Goal: Task Accomplishment & Management: Use online tool/utility

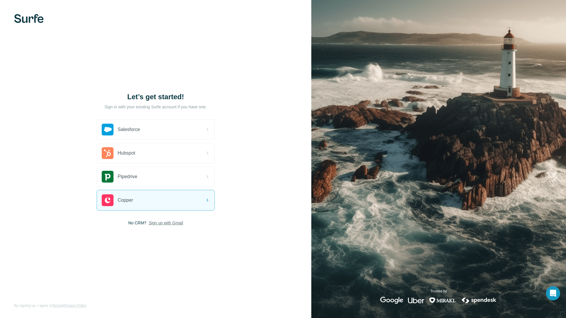
click at [154, 225] on span "Sign up with Gmail" at bounding box center [166, 223] width 35 height 6
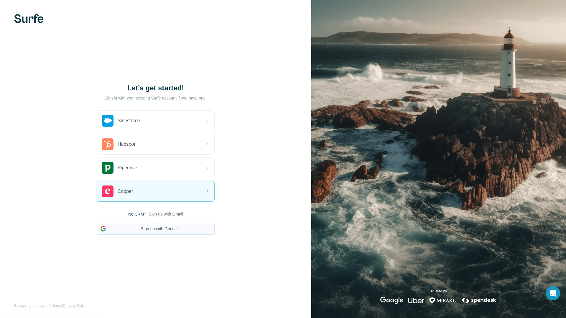
click at [177, 224] on button "Sign up with Google" at bounding box center [156, 229] width 118 height 12
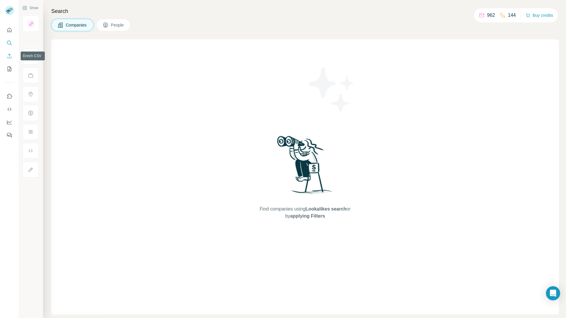
click at [8, 56] on icon "Enrich CSV" at bounding box center [9, 56] width 6 height 6
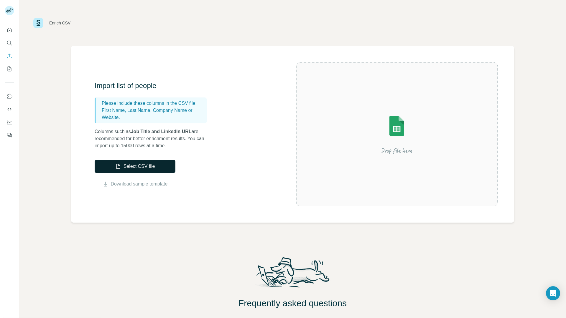
click at [149, 162] on button "Select CSV file" at bounding box center [135, 166] width 81 height 13
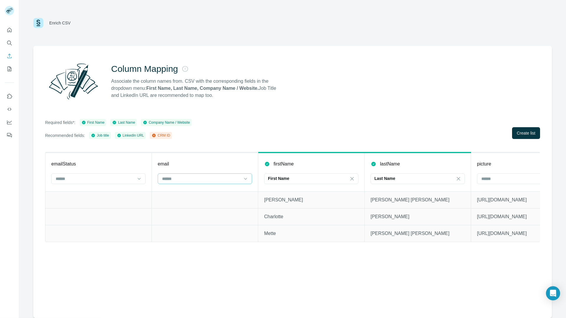
click at [212, 180] on input at bounding box center [202, 179] width 80 height 6
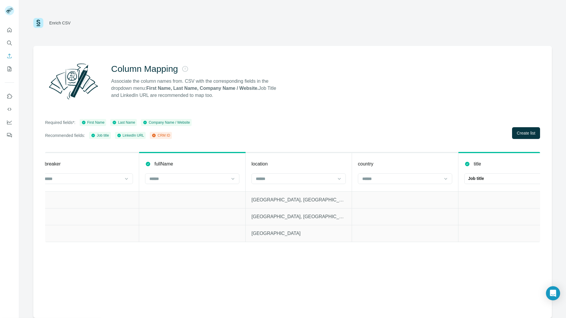
scroll to position [0, 909]
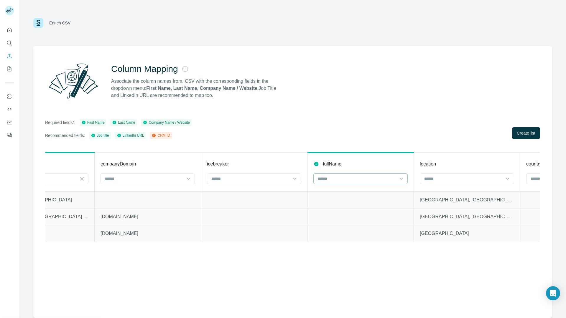
click at [324, 180] on input at bounding box center [357, 179] width 80 height 6
click at [429, 176] on input at bounding box center [464, 179] width 80 height 6
click at [428, 176] on input at bounding box center [464, 179] width 80 height 6
click at [522, 135] on span "Create list" at bounding box center [526, 133] width 19 height 6
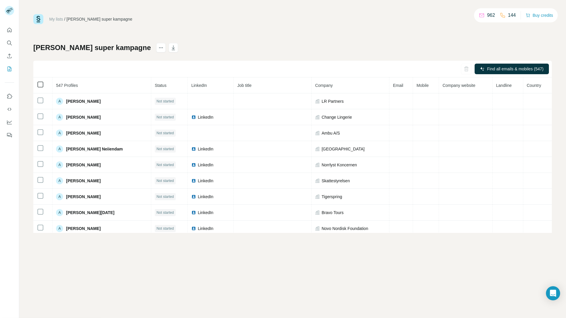
click at [37, 85] on icon at bounding box center [40, 84] width 7 height 7
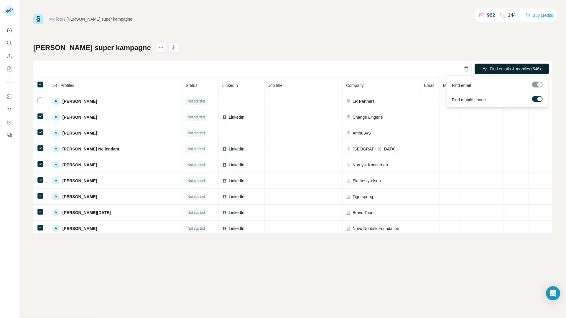
click at [490, 69] on span "Find emails & mobiles (546)" at bounding box center [515, 69] width 51 height 6
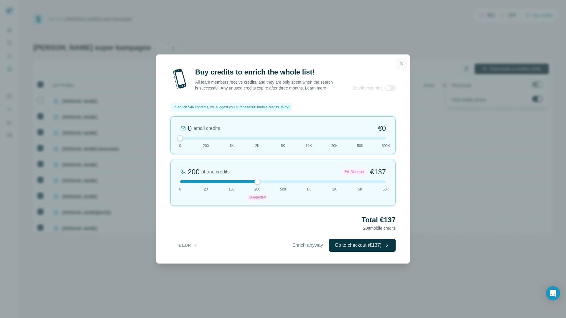
click at [404, 61] on icon "button" at bounding box center [402, 64] width 6 height 6
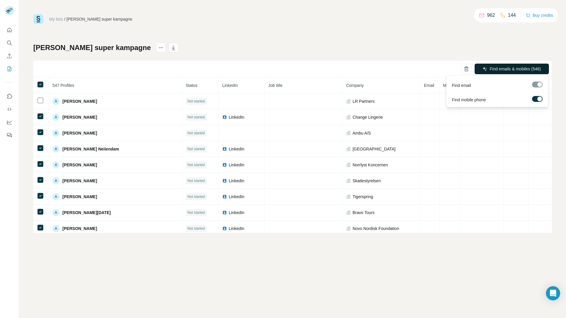
click at [74, 84] on span "547 Profiles" at bounding box center [63, 85] width 22 height 5
click at [61, 83] on span "547 Profiles" at bounding box center [63, 85] width 22 height 5
click at [62, 85] on span "547 Profiles" at bounding box center [63, 85] width 22 height 5
click at [63, 86] on span "547 Profiles" at bounding box center [63, 85] width 22 height 5
drag, startPoint x: 408, startPoint y: 49, endPoint x: 417, endPoint y: 52, distance: 9.9
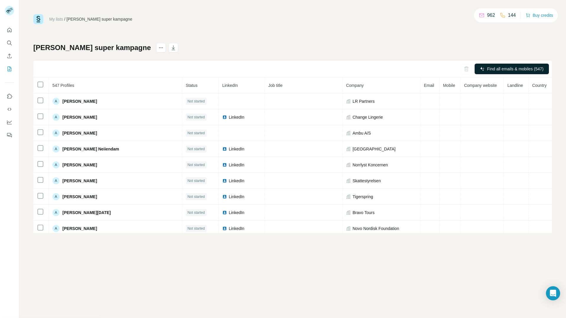
click at [408, 49] on div "Alberts super kampagne Find all emails & mobiles (547) 547 Profiles Status Link…" at bounding box center [292, 138] width 519 height 190
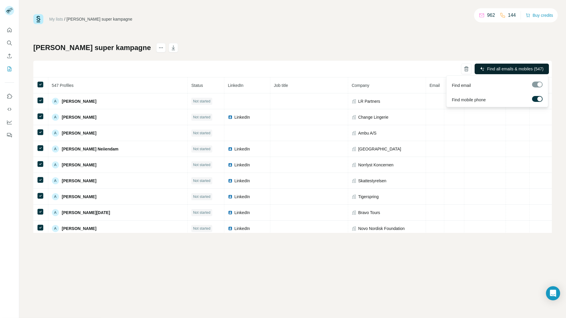
click at [492, 70] on span "Find all emails & mobiles (547)" at bounding box center [515, 69] width 56 height 6
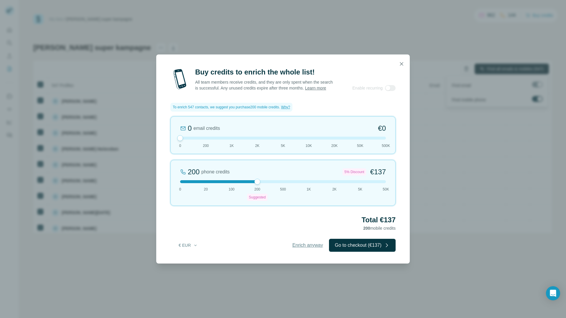
click at [297, 247] on span "Enrich anyway" at bounding box center [308, 245] width 31 height 7
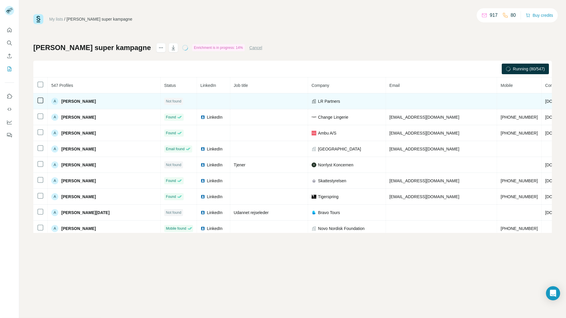
click at [40, 106] on td at bounding box center [40, 101] width 14 height 16
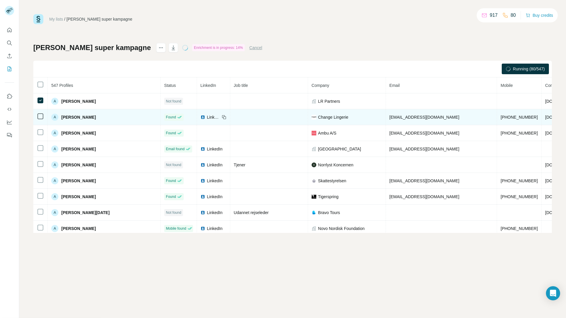
click at [38, 111] on td at bounding box center [40, 117] width 14 height 16
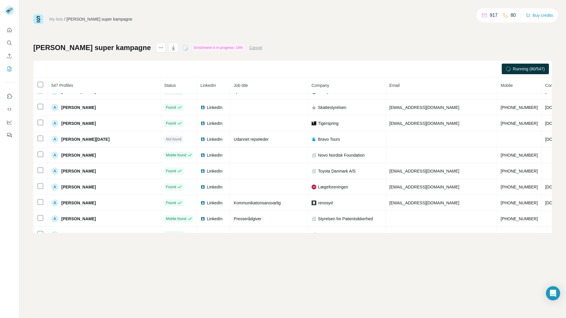
scroll to position [25, 0]
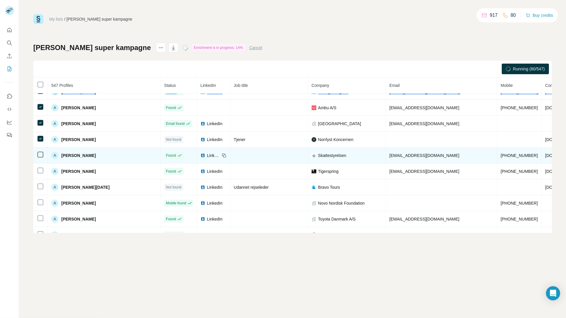
click at [41, 150] on td at bounding box center [40, 156] width 14 height 16
click at [41, 151] on icon at bounding box center [40, 154] width 7 height 7
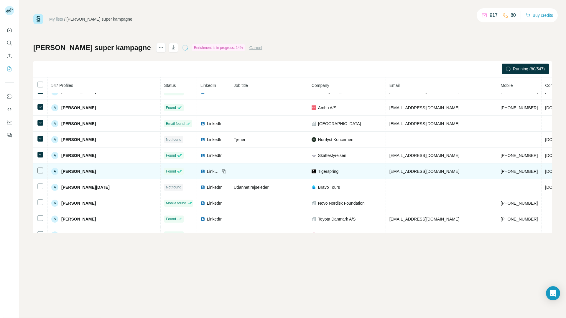
click at [38, 166] on td at bounding box center [40, 172] width 14 height 16
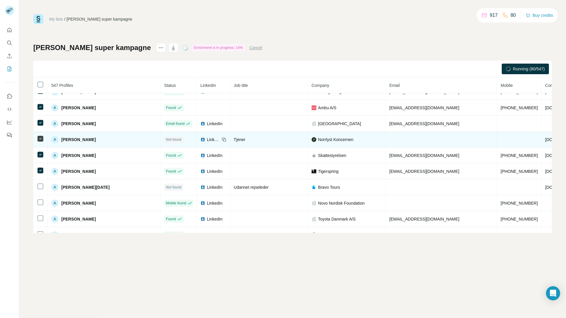
click at [35, 140] on td at bounding box center [40, 140] width 14 height 16
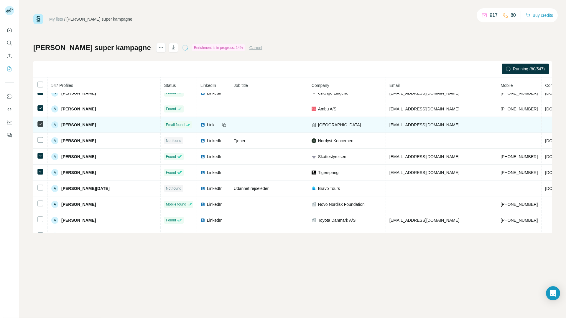
click at [40, 127] on td at bounding box center [40, 125] width 14 height 16
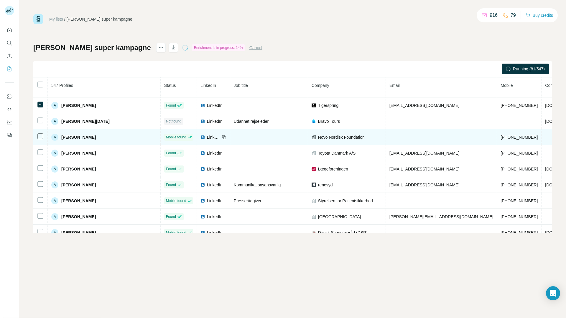
scroll to position [101, 0]
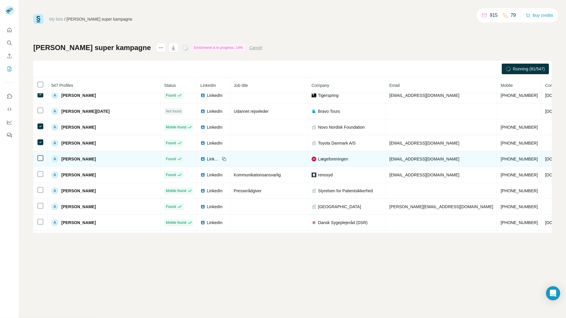
click at [42, 154] on td at bounding box center [40, 159] width 14 height 16
click at [40, 162] on td at bounding box center [40, 159] width 14 height 16
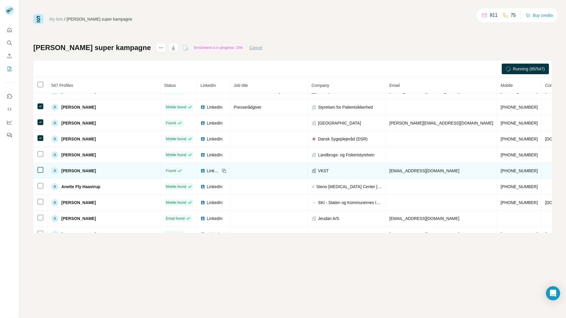
scroll to position [186, 0]
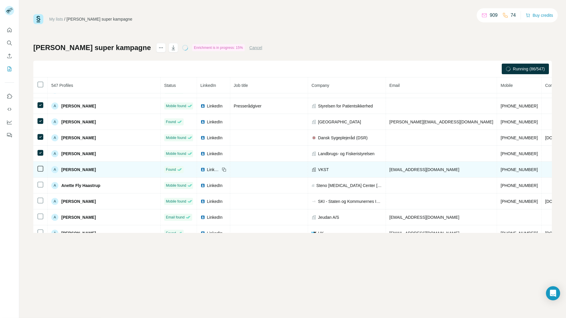
click at [41, 163] on td at bounding box center [40, 170] width 14 height 16
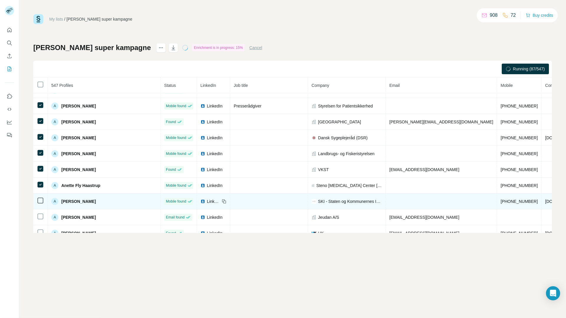
click at [40, 194] on td at bounding box center [40, 202] width 14 height 16
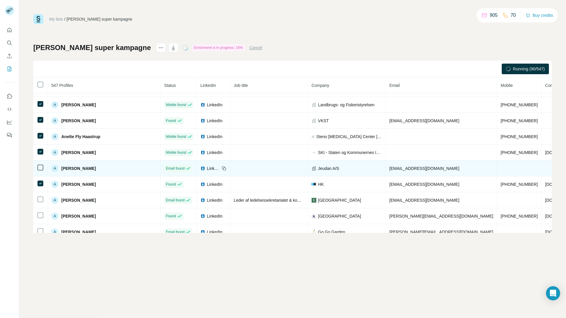
scroll to position [247, 0]
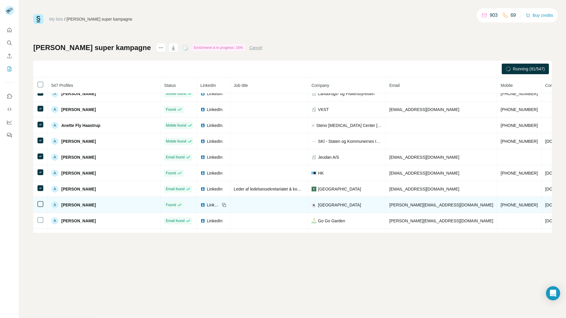
click at [38, 209] on td at bounding box center [40, 205] width 14 height 16
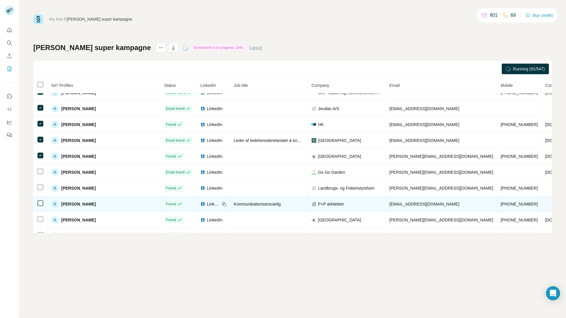
scroll to position [299, 0]
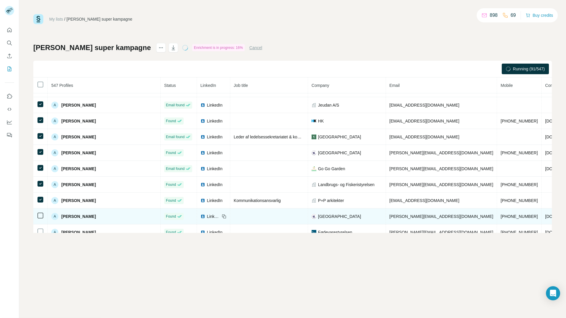
click at [42, 212] on icon at bounding box center [40, 215] width 7 height 7
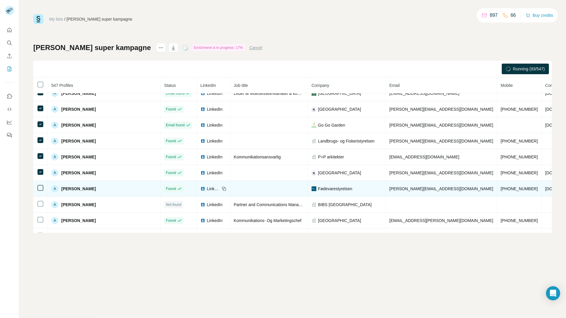
scroll to position [343, 0]
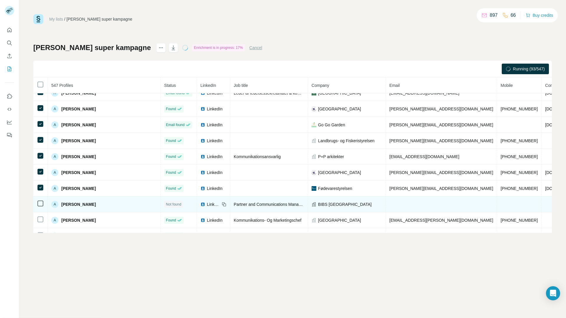
click at [39, 198] on td at bounding box center [40, 205] width 14 height 16
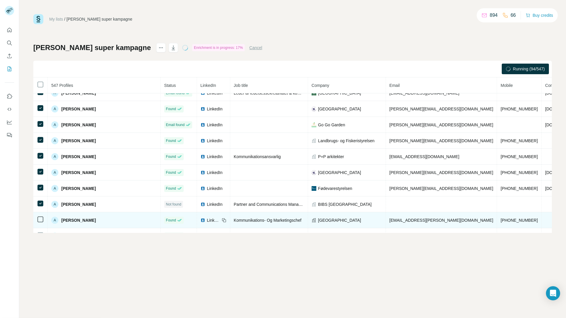
click at [41, 217] on div at bounding box center [40, 219] width 7 height 7
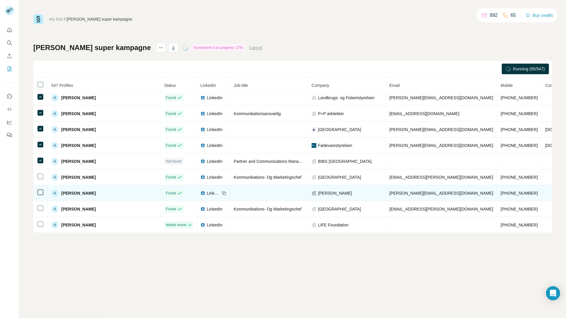
scroll to position [393, 0]
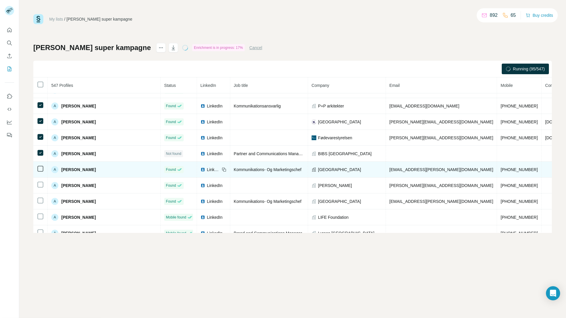
click at [40, 173] on td at bounding box center [40, 170] width 14 height 16
click at [38, 172] on icon at bounding box center [40, 168] width 7 height 7
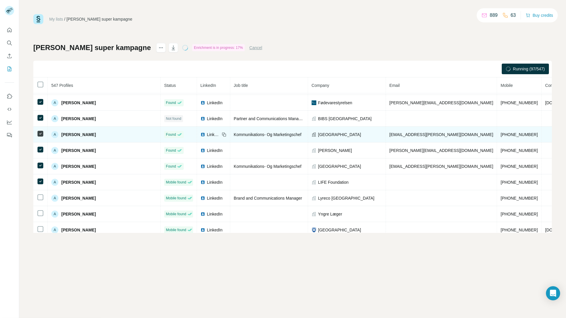
scroll to position [444, 0]
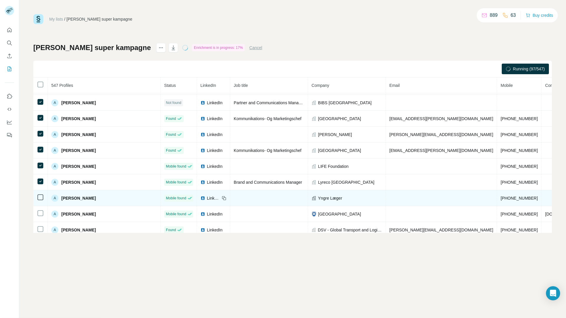
click at [43, 199] on icon at bounding box center [40, 197] width 7 height 7
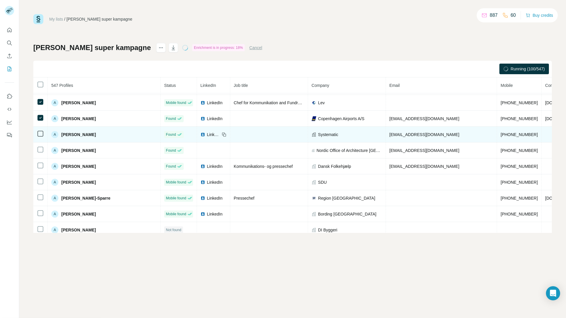
scroll to position [620, 0]
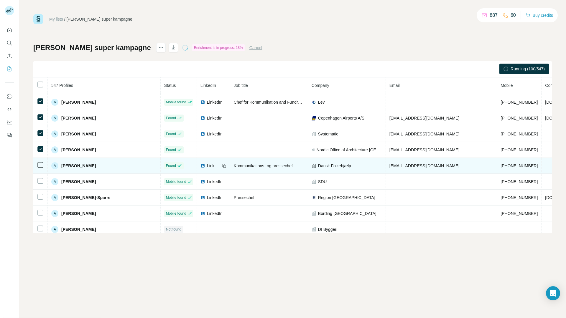
click at [40, 161] on td at bounding box center [40, 166] width 14 height 16
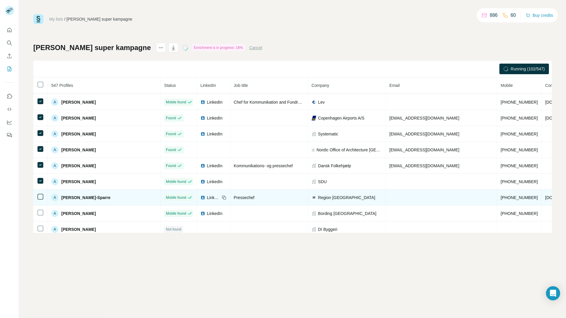
drag, startPoint x: 41, startPoint y: 200, endPoint x: 41, endPoint y: 203, distance: 3.3
click at [41, 200] on icon at bounding box center [40, 196] width 7 height 7
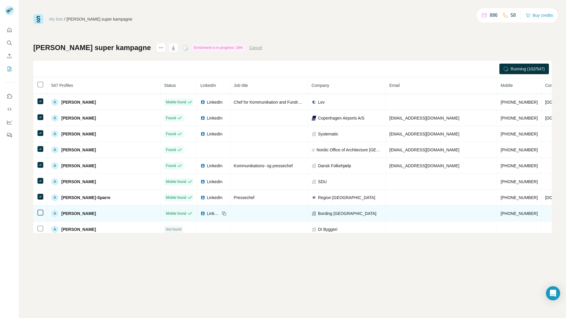
click at [40, 209] on td at bounding box center [40, 214] width 14 height 16
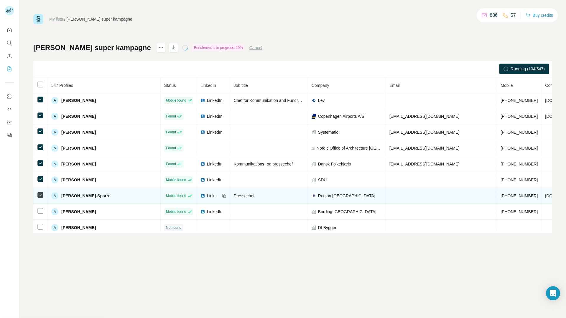
scroll to position [625, 0]
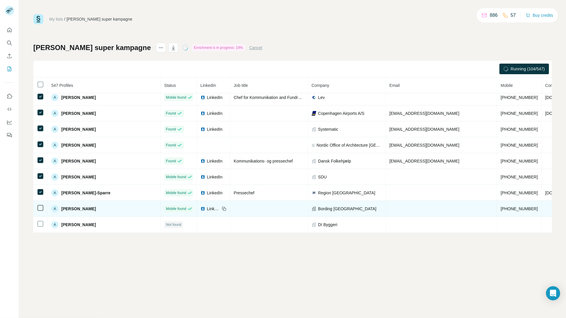
click at [40, 204] on td at bounding box center [40, 209] width 14 height 16
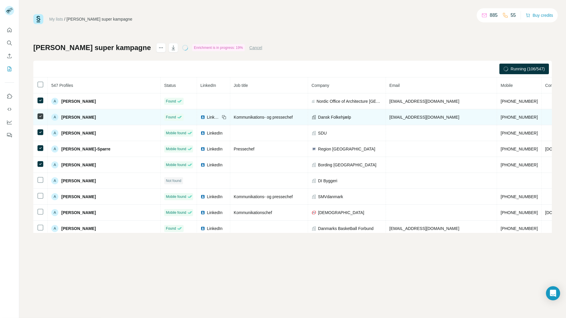
scroll to position [673, 0]
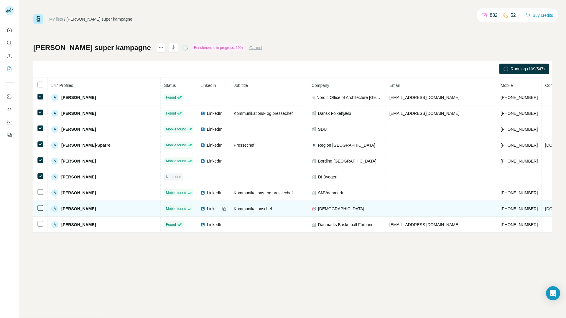
click at [40, 212] on td at bounding box center [40, 209] width 14 height 16
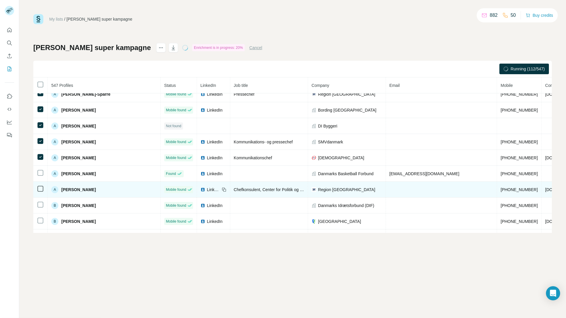
scroll to position [725, 0]
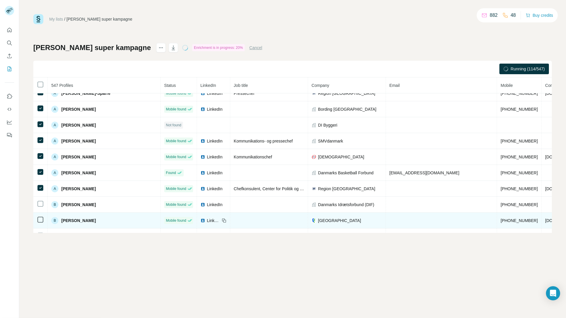
click at [40, 201] on icon at bounding box center [40, 204] width 7 height 7
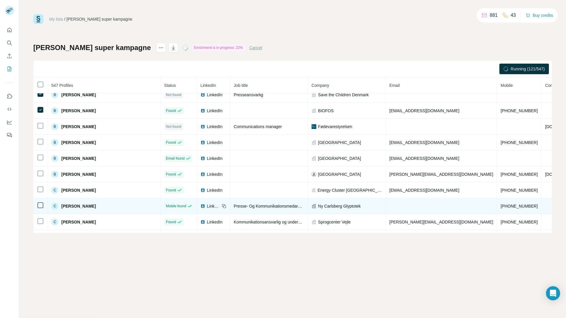
scroll to position [946, 0]
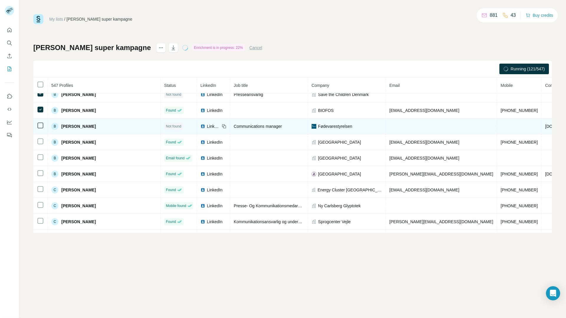
click at [37, 126] on icon at bounding box center [40, 125] width 7 height 7
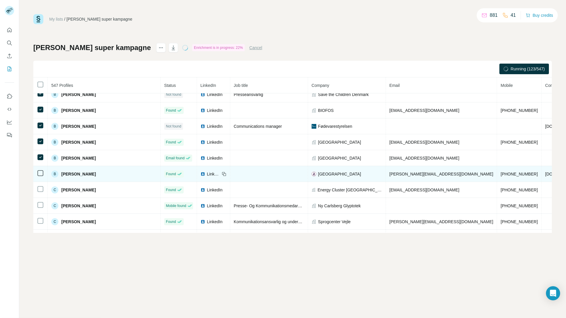
click at [47, 175] on td at bounding box center [40, 174] width 14 height 16
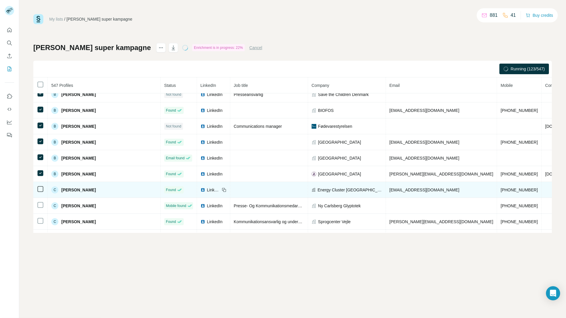
click at [42, 184] on td at bounding box center [40, 190] width 14 height 16
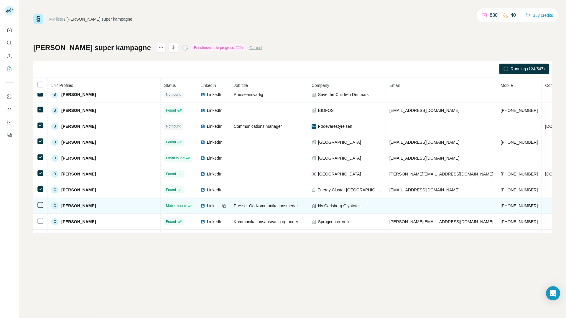
click at [42, 209] on td at bounding box center [40, 206] width 14 height 16
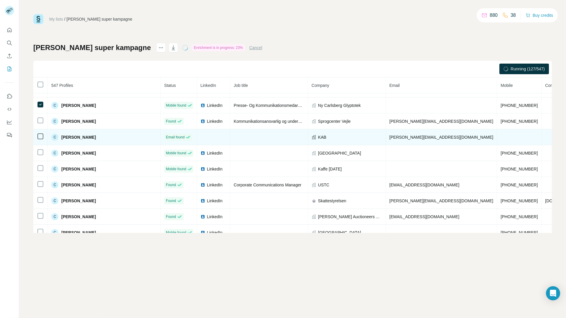
scroll to position [1055, 0]
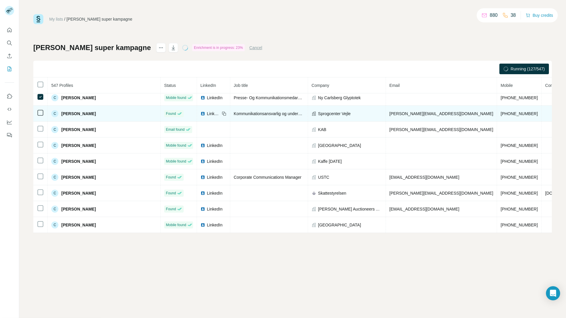
click at [37, 112] on icon at bounding box center [40, 112] width 7 height 7
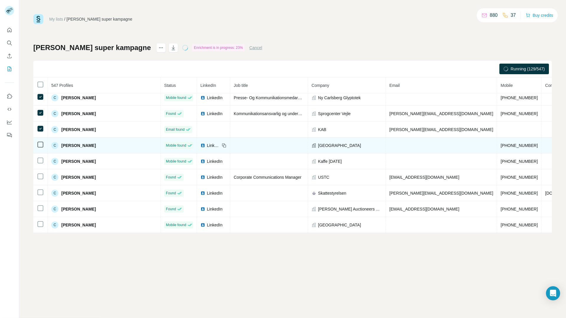
click at [39, 139] on td at bounding box center [40, 146] width 14 height 16
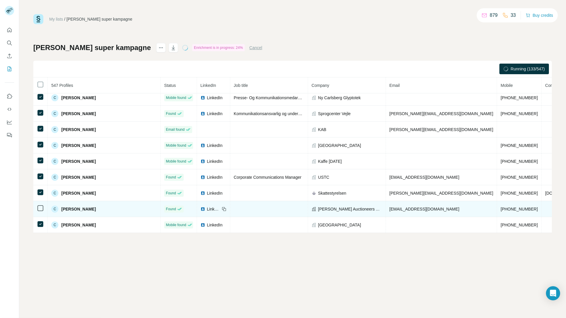
click at [41, 205] on td at bounding box center [40, 209] width 14 height 16
click at [43, 207] on div at bounding box center [40, 208] width 7 height 7
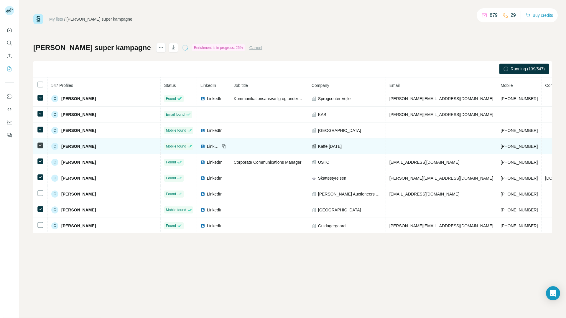
scroll to position [1140, 0]
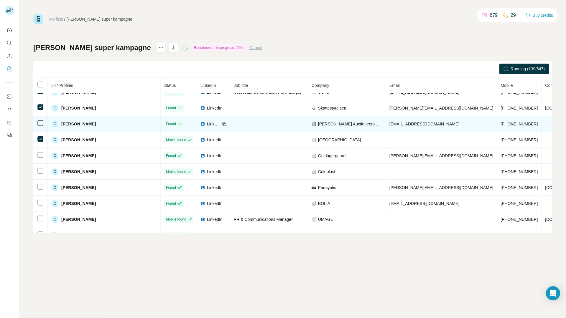
click at [41, 127] on td at bounding box center [40, 124] width 14 height 16
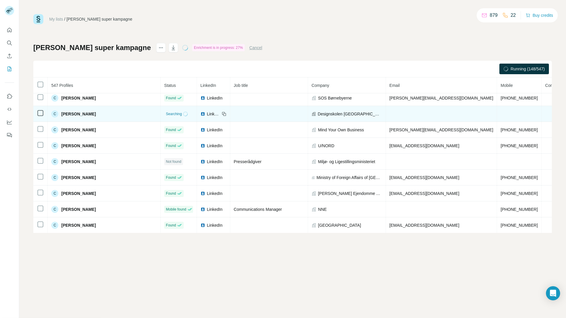
scroll to position [1326, 0]
click at [42, 120] on td at bounding box center [40, 113] width 14 height 16
click at [41, 117] on td at bounding box center [40, 113] width 14 height 16
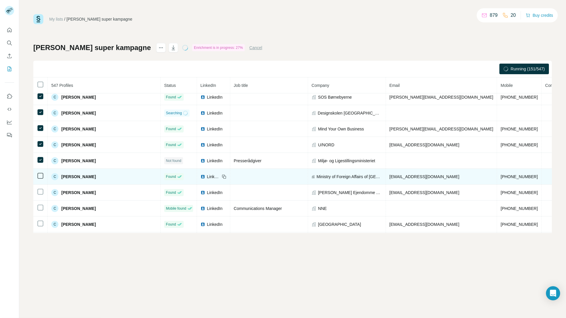
click at [42, 171] on td at bounding box center [40, 177] width 14 height 16
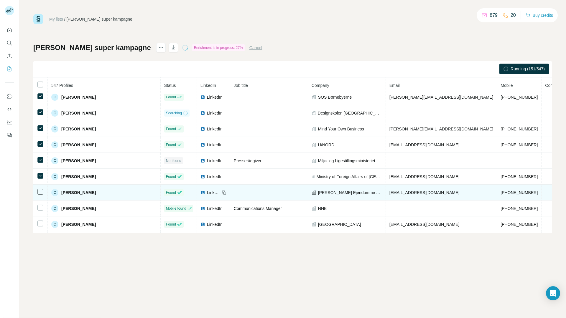
click at [41, 187] on td at bounding box center [40, 193] width 14 height 16
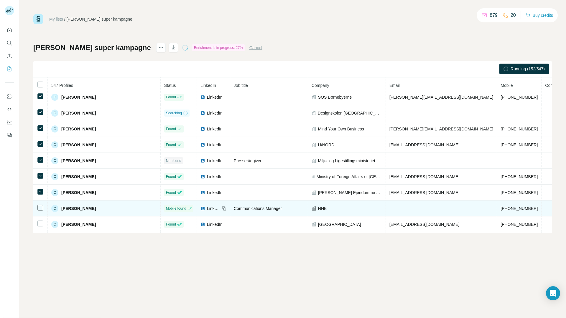
click at [44, 211] on td at bounding box center [40, 209] width 14 height 16
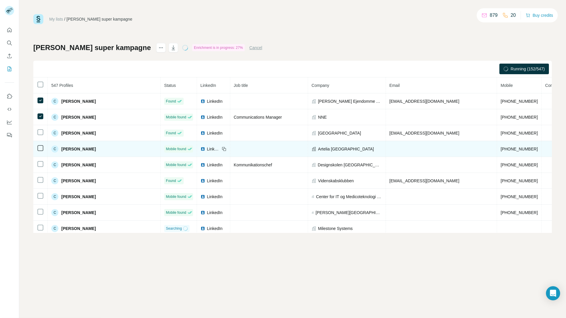
scroll to position [1438, 0]
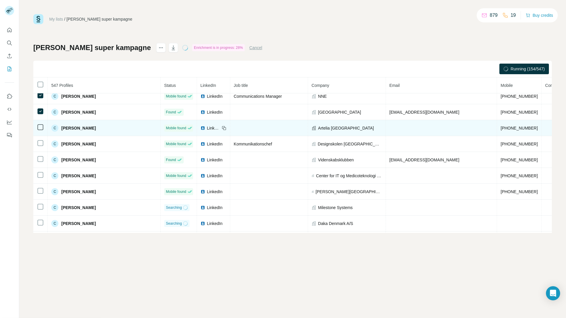
click at [36, 128] on td at bounding box center [40, 128] width 14 height 16
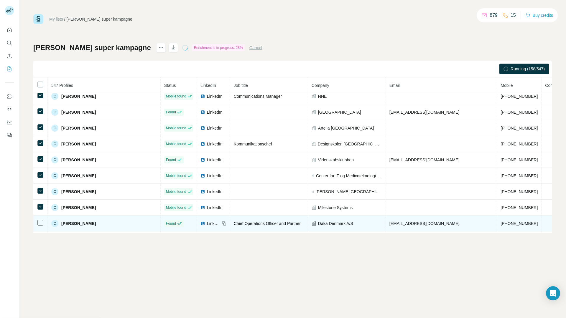
click at [39, 217] on td at bounding box center [40, 224] width 14 height 16
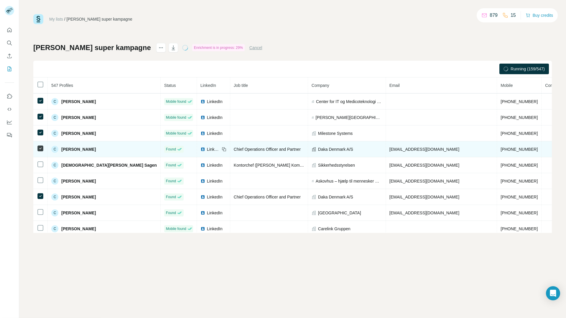
scroll to position [1530, 0]
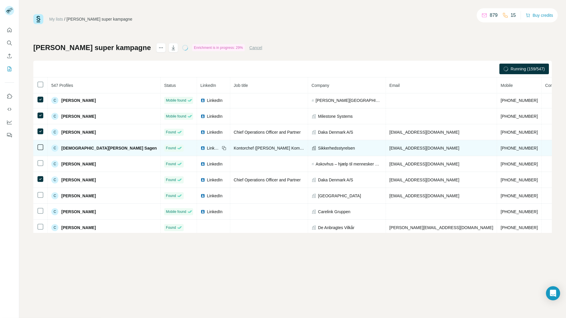
click at [43, 150] on div at bounding box center [40, 147] width 7 height 7
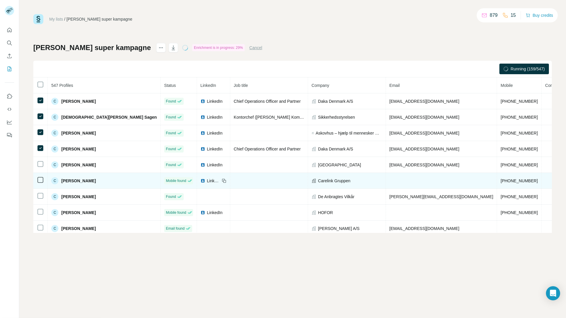
scroll to position [1574, 0]
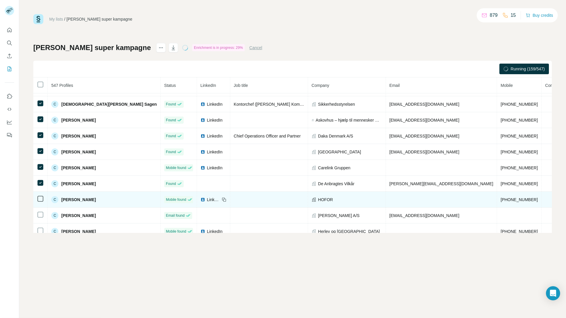
click at [43, 197] on icon at bounding box center [40, 199] width 7 height 7
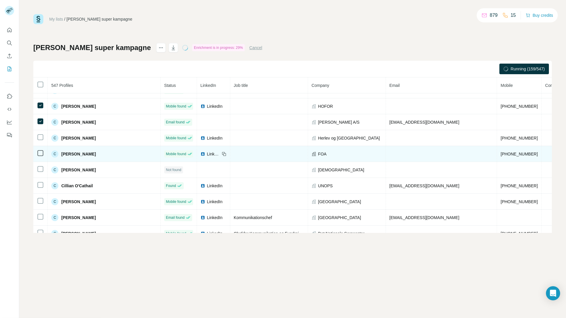
drag, startPoint x: 39, startPoint y: 141, endPoint x: 39, endPoint y: 146, distance: 4.7
click at [39, 142] on td at bounding box center [40, 138] width 14 height 16
click at [41, 149] on td at bounding box center [40, 154] width 14 height 16
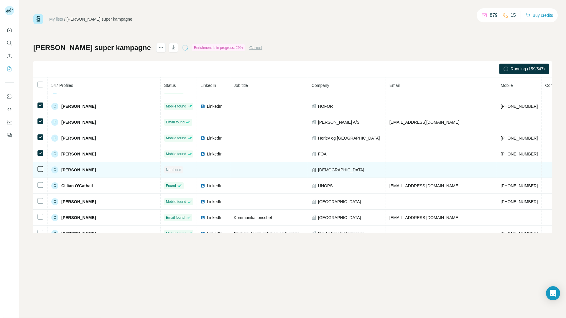
click at [44, 167] on td at bounding box center [40, 170] width 14 height 16
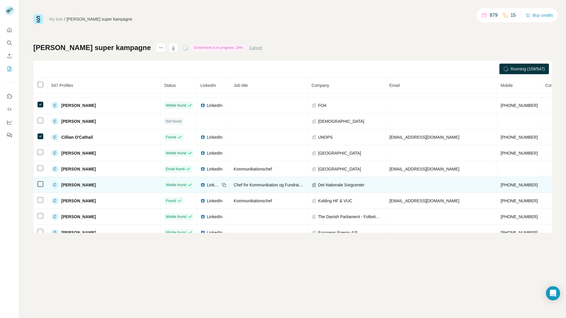
scroll to position [1716, 0]
click at [37, 183] on icon at bounding box center [40, 183] width 7 height 7
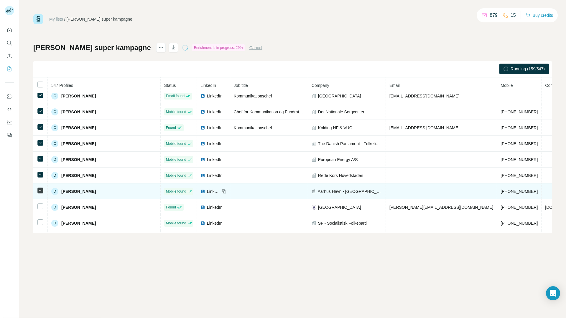
scroll to position [1853, 0]
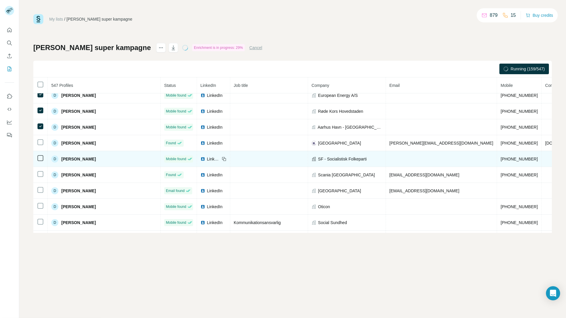
click at [39, 162] on td at bounding box center [40, 159] width 14 height 16
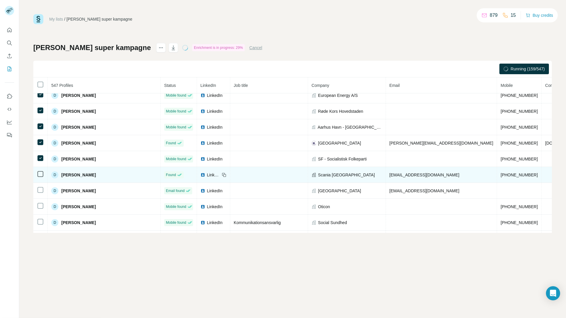
click at [40, 171] on icon at bounding box center [40, 174] width 7 height 7
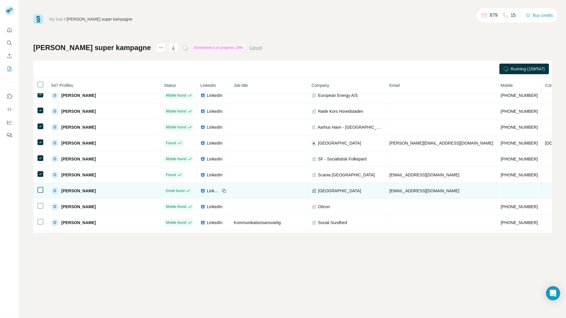
click at [44, 191] on td at bounding box center [40, 191] width 14 height 16
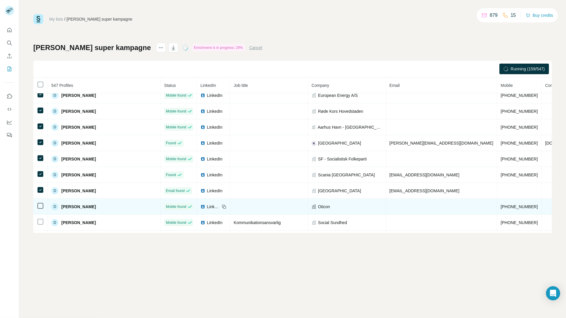
click at [44, 202] on td at bounding box center [40, 207] width 14 height 16
click at [43, 206] on div at bounding box center [40, 206] width 7 height 7
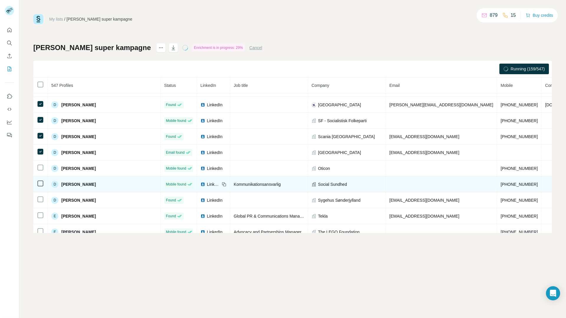
scroll to position [1892, 0]
click at [39, 177] on td at bounding box center [40, 184] width 14 height 16
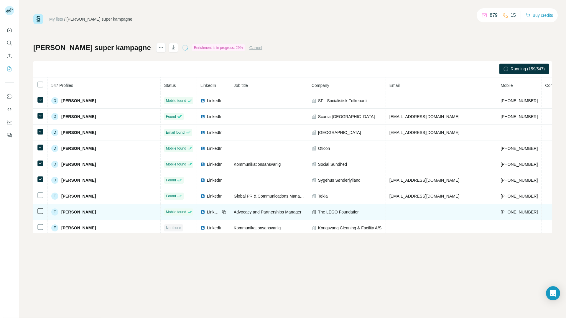
scroll to position [1934, 0]
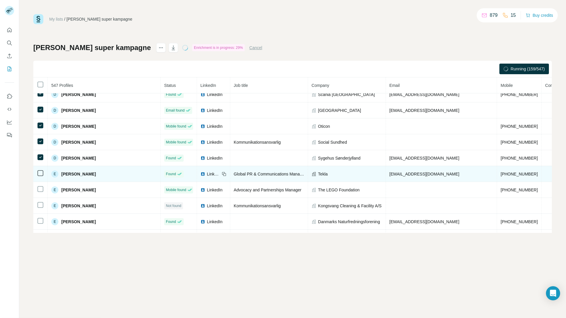
click at [42, 177] on icon at bounding box center [40, 173] width 7 height 7
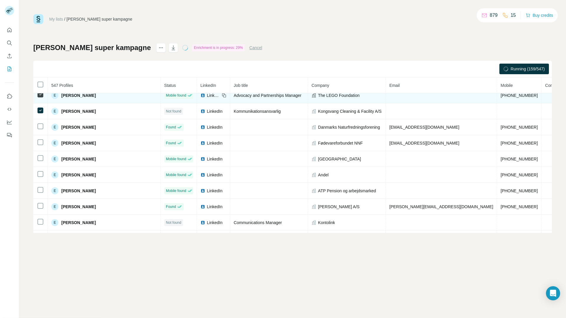
scroll to position [2040, 0]
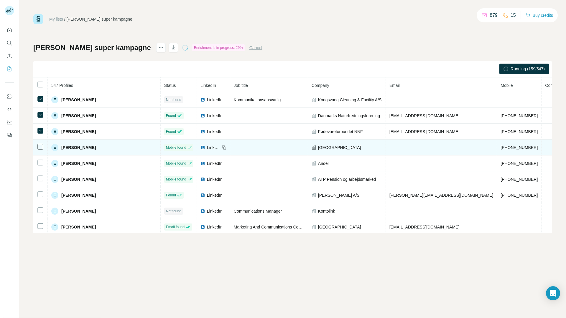
click at [42, 140] on td at bounding box center [40, 148] width 14 height 16
click at [41, 143] on td at bounding box center [40, 148] width 14 height 16
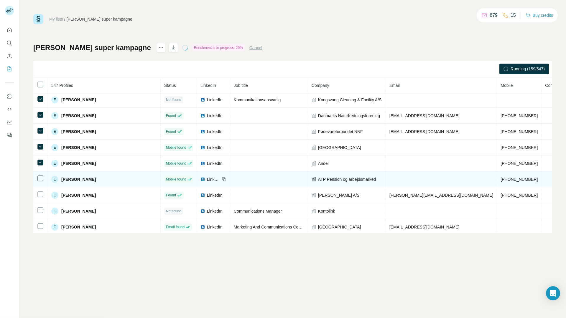
click at [45, 180] on td at bounding box center [40, 180] width 14 height 16
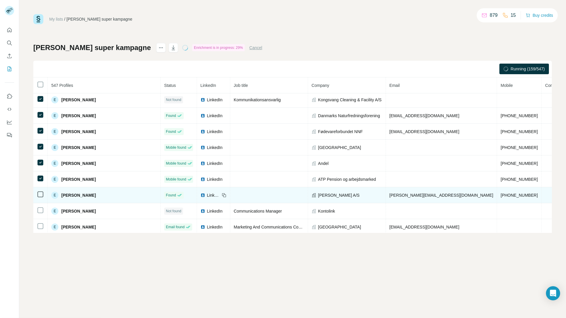
click at [42, 201] on td at bounding box center [40, 196] width 14 height 16
click at [41, 200] on td at bounding box center [40, 196] width 14 height 16
click at [33, 193] on td at bounding box center [40, 196] width 14 height 16
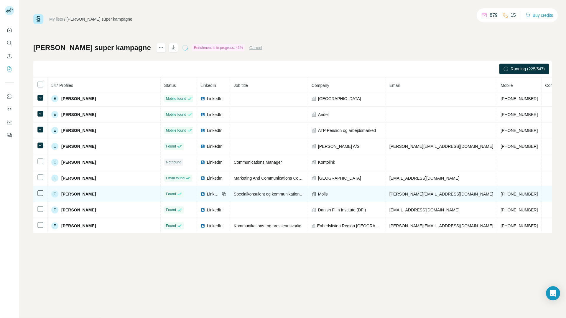
scroll to position [2093, 0]
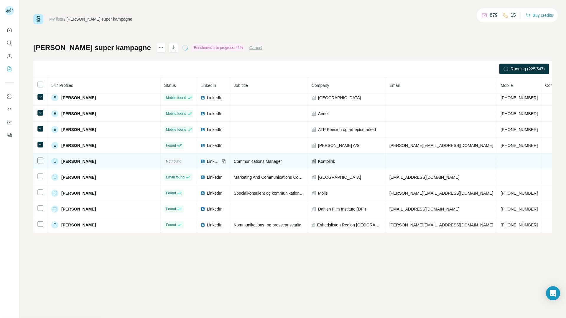
click at [39, 161] on td at bounding box center [40, 162] width 14 height 16
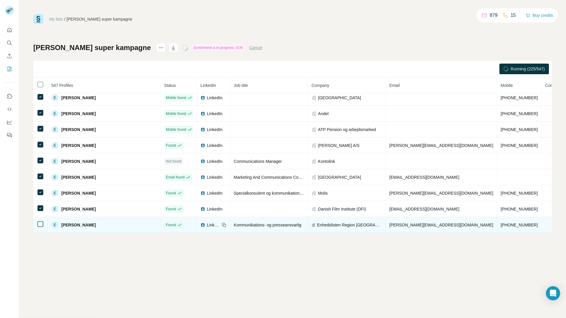
click at [37, 221] on icon at bounding box center [40, 224] width 7 height 7
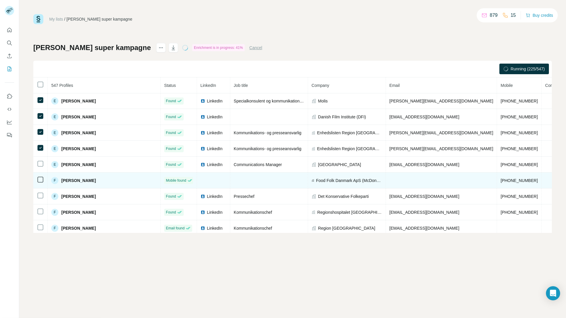
scroll to position [2182, 0]
click at [40, 183] on td at bounding box center [40, 181] width 14 height 16
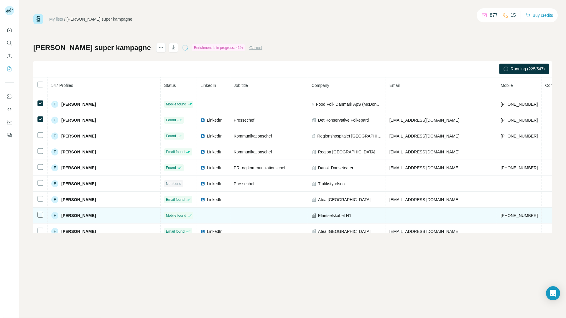
scroll to position [2277, 0]
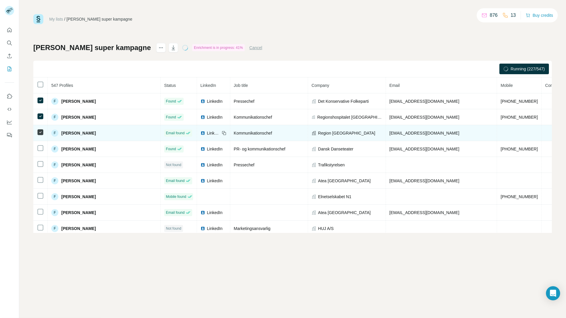
click at [40, 140] on td at bounding box center [40, 133] width 14 height 16
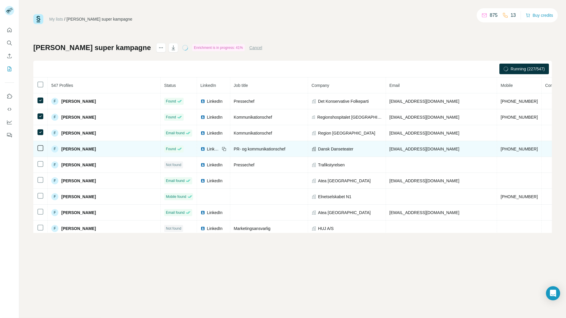
click at [43, 147] on icon at bounding box center [40, 148] width 7 height 7
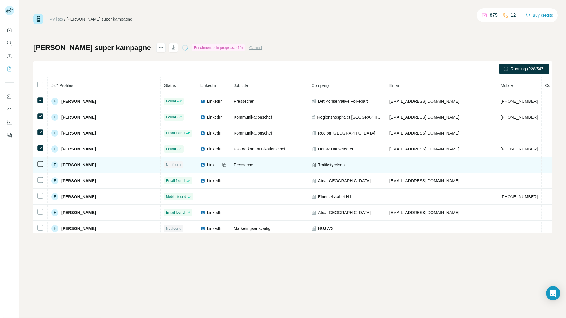
click at [36, 165] on td at bounding box center [40, 165] width 14 height 16
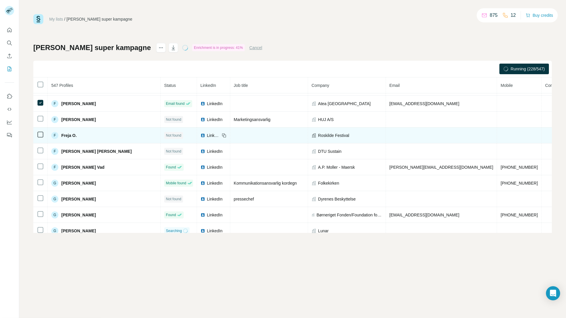
scroll to position [2382, 0]
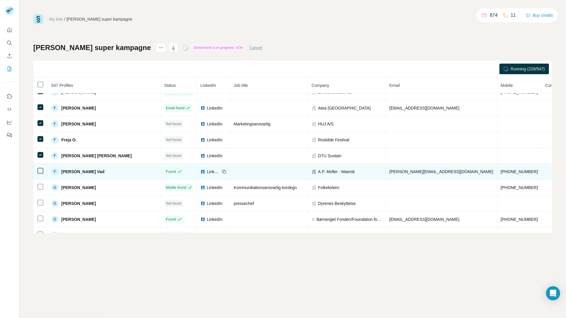
click at [42, 167] on td at bounding box center [40, 172] width 14 height 16
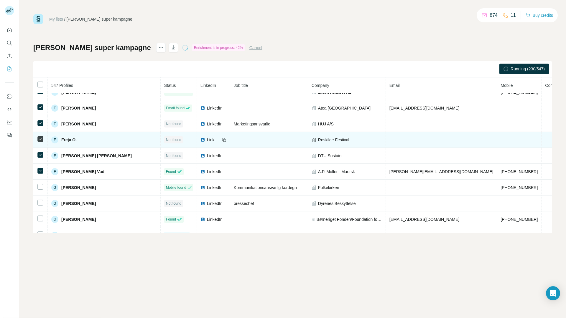
click at [44, 136] on icon at bounding box center [40, 139] width 7 height 7
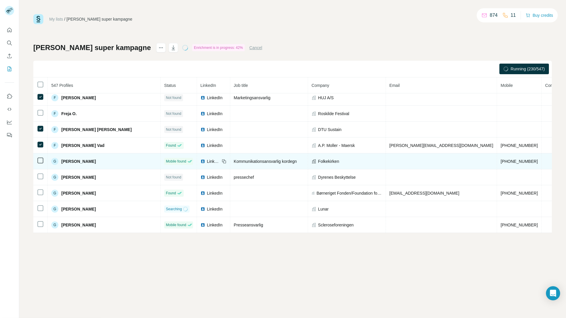
scroll to position [2411, 0]
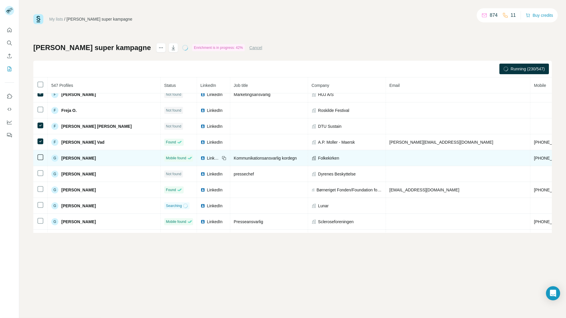
click at [37, 161] on td at bounding box center [40, 158] width 14 height 16
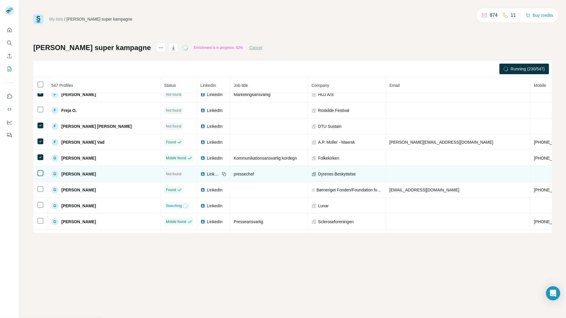
scroll to position [2420, 0]
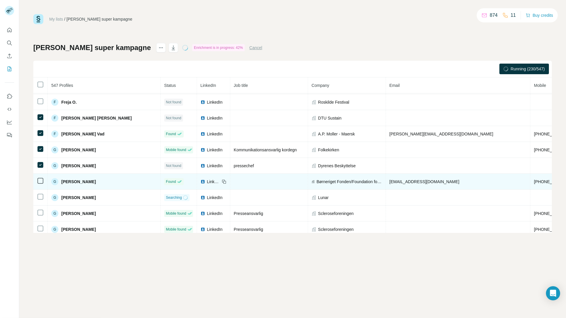
click at [44, 177] on td at bounding box center [40, 182] width 14 height 16
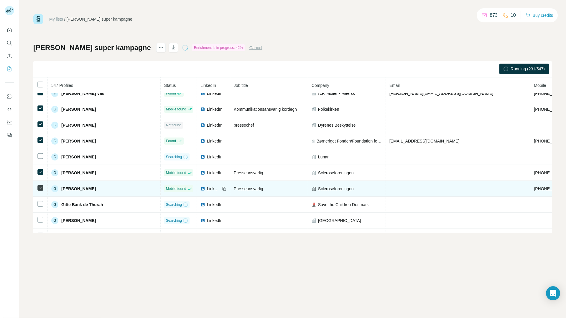
click at [40, 184] on td at bounding box center [40, 189] width 14 height 16
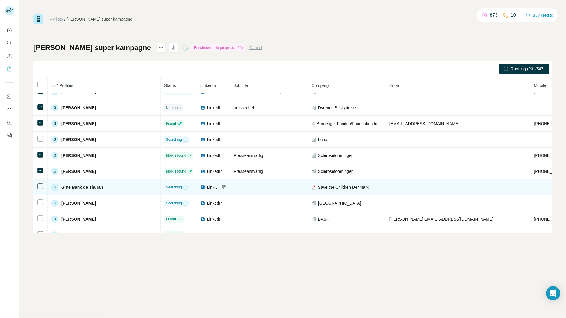
scroll to position [2476, 0]
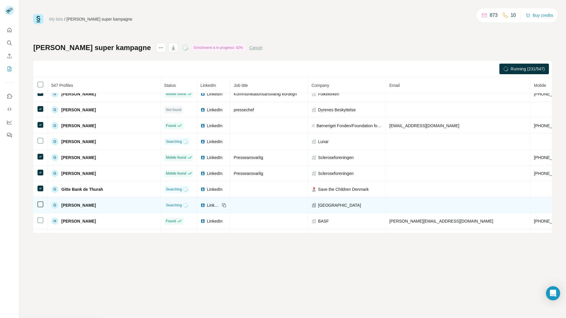
click at [45, 207] on td at bounding box center [40, 206] width 14 height 16
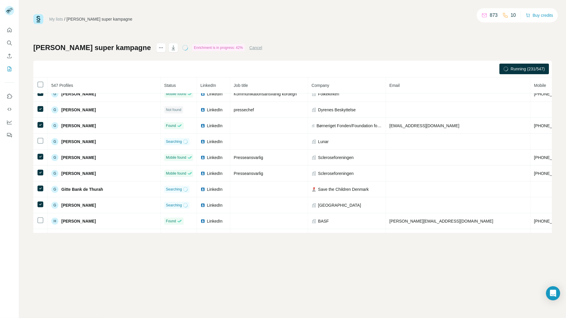
scroll to position [2569, 0]
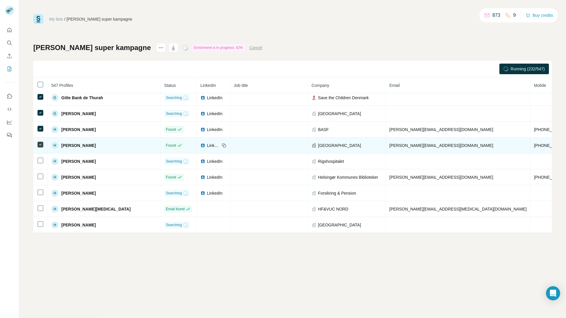
click at [40, 150] on td at bounding box center [40, 146] width 14 height 16
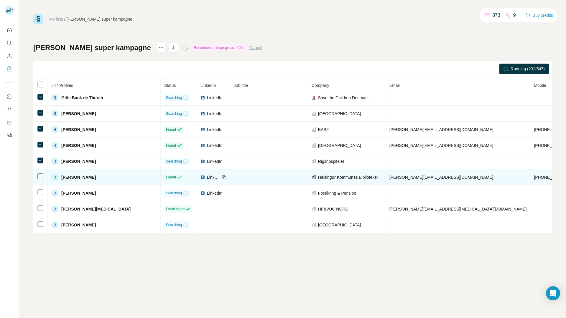
click at [40, 170] on td at bounding box center [40, 178] width 14 height 16
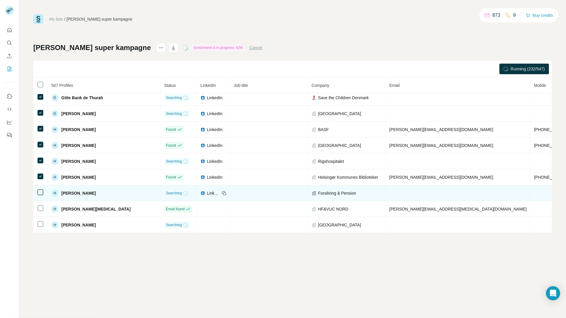
click at [41, 185] on td at bounding box center [40, 193] width 14 height 16
click at [40, 187] on td at bounding box center [40, 193] width 14 height 16
drag, startPoint x: 42, startPoint y: 194, endPoint x: 41, endPoint y: 198, distance: 3.6
click at [41, 196] on td at bounding box center [40, 193] width 14 height 16
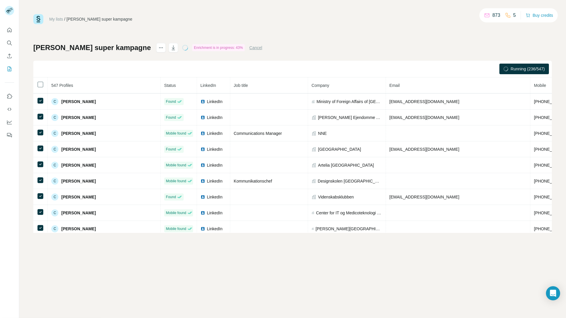
scroll to position [0, 0]
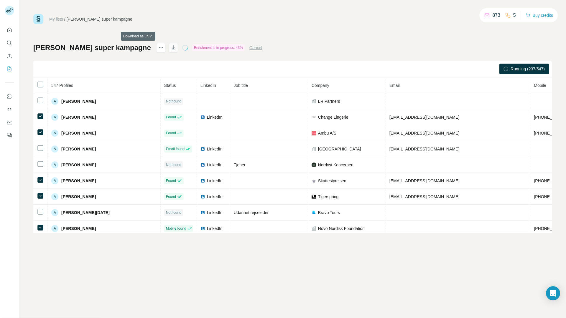
click at [172, 48] on icon "button" at bounding box center [173, 48] width 3 height 2
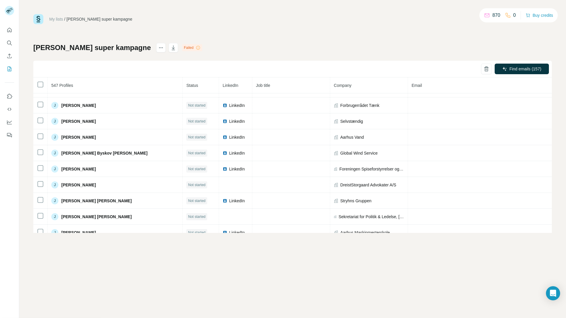
scroll to position [3034, 0]
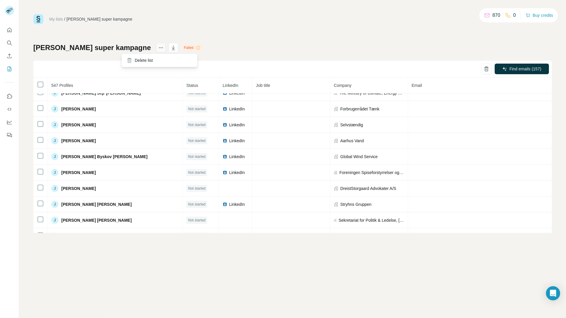
click at [158, 49] on icon "actions" at bounding box center [161, 48] width 6 height 6
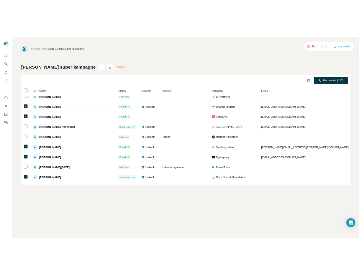
scroll to position [0, 0]
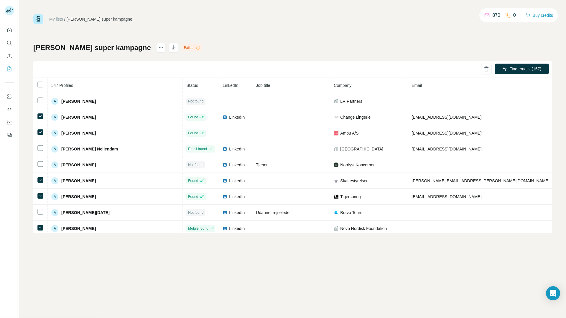
click at [388, 44] on div "Alberts super kampagne Failed Find emails (157) 547 Profiles Status LinkedIn Jo…" at bounding box center [292, 138] width 519 height 190
click at [158, 49] on icon "actions" at bounding box center [161, 48] width 6 height 6
